Goal: Navigation & Orientation: Find specific page/section

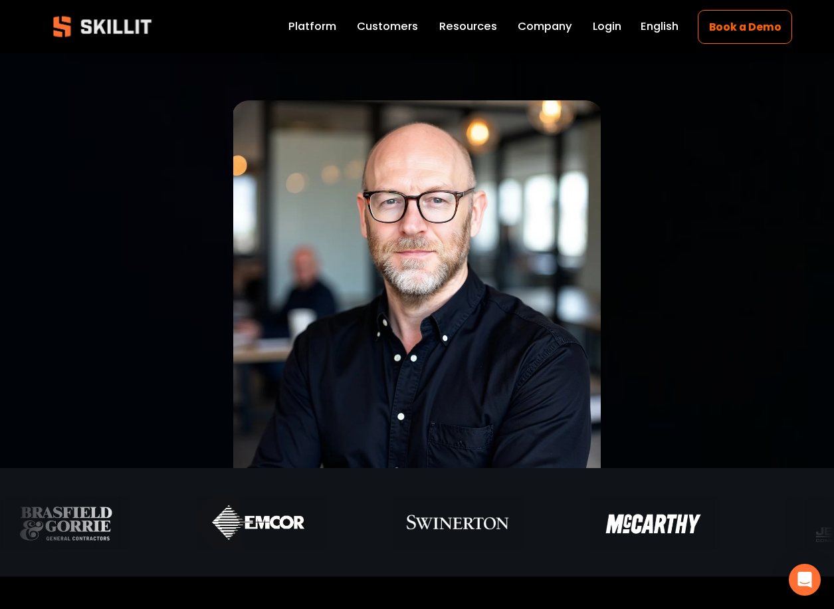
click at [305, 30] on link "Platform" at bounding box center [312, 26] width 48 height 19
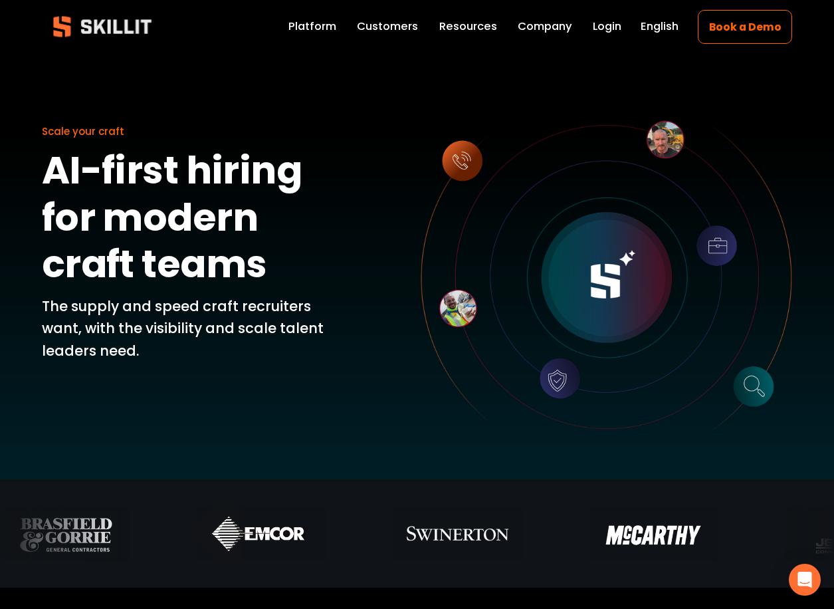
click at [202, 175] on strong "AI-first hiring for modern craft teams" at bounding box center [176, 217] width 268 height 147
click at [320, 29] on link "Platform" at bounding box center [312, 26] width 48 height 19
click at [453, 163] on div at bounding box center [606, 277] width 371 height 371
click at [463, 330] on div at bounding box center [606, 277] width 371 height 371
drag, startPoint x: 566, startPoint y: 381, endPoint x: 737, endPoint y: 380, distance: 171.5
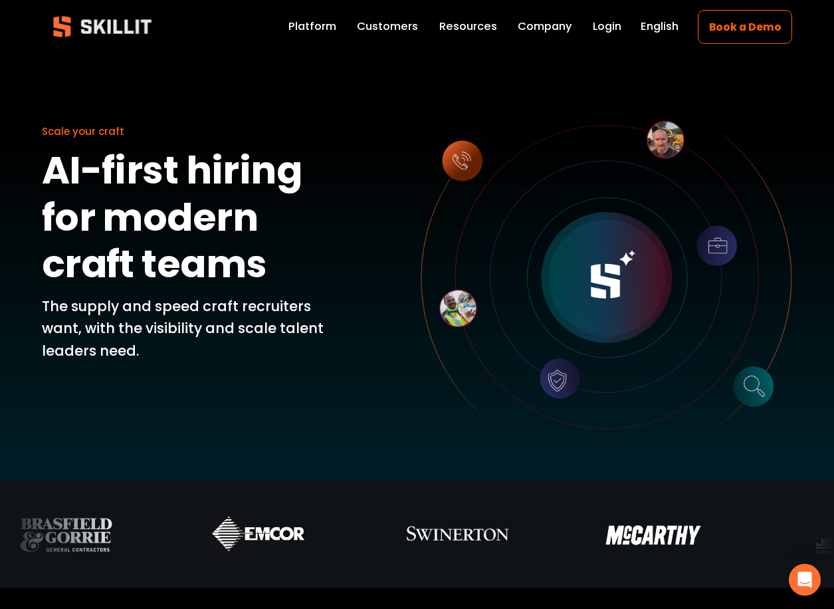
click at [565, 381] on div at bounding box center [606, 277] width 371 height 371
click at [745, 382] on div at bounding box center [606, 277] width 371 height 371
click at [744, 284] on div at bounding box center [606, 277] width 371 height 371
click at [667, 138] on div at bounding box center [606, 277] width 371 height 371
click at [391, 41] on div at bounding box center [417, 239] width 834 height 479
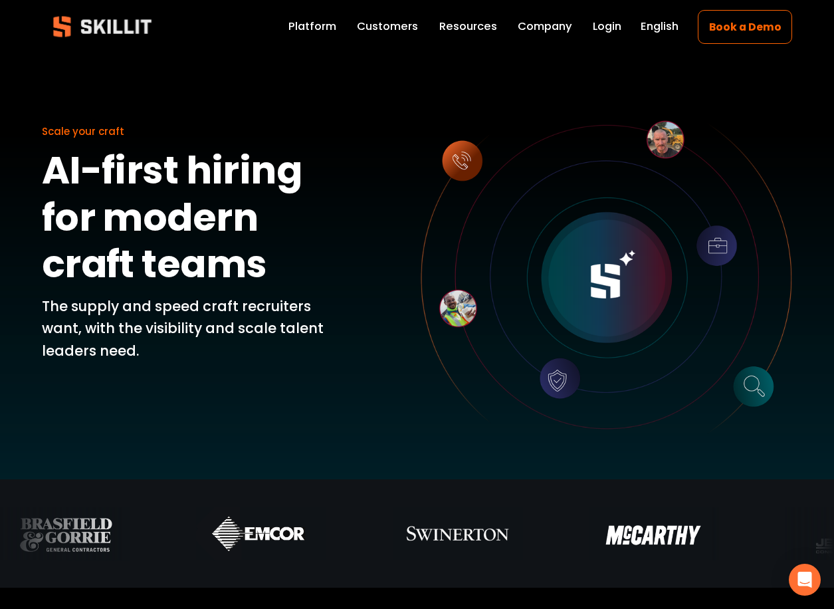
click at [393, 29] on link "Customers" at bounding box center [387, 26] width 61 height 19
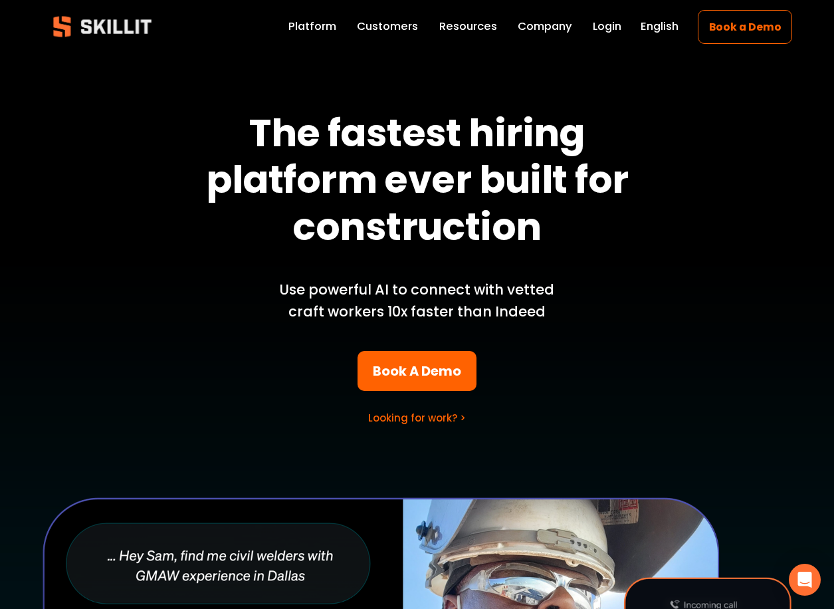
click at [427, 419] on link "Looking for work? >" at bounding box center [417, 418] width 98 height 14
